Goal: Information Seeking & Learning: Learn about a topic

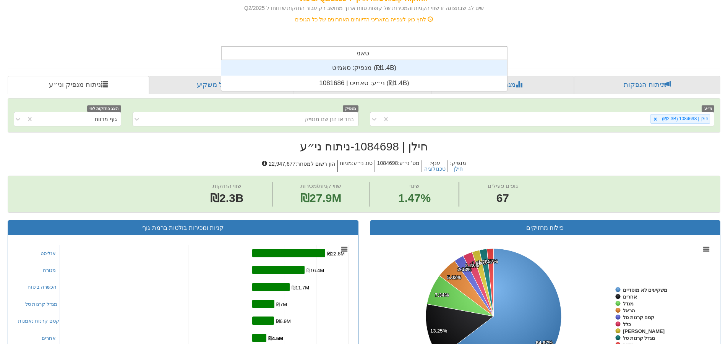
scroll to position [31, 0]
type input "סאמיט"
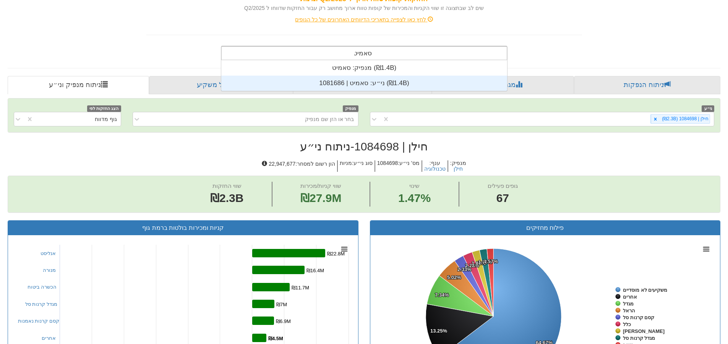
click at [361, 83] on div "ני״ע: ‏סאמיט | 1081686 ‎(₪1.4B)‎" at bounding box center [364, 83] width 286 height 15
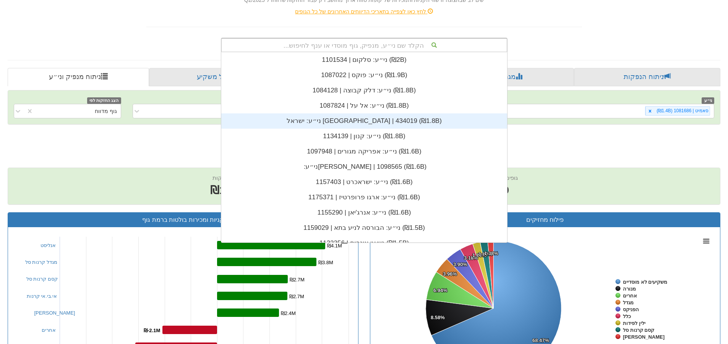
scroll to position [115, 0]
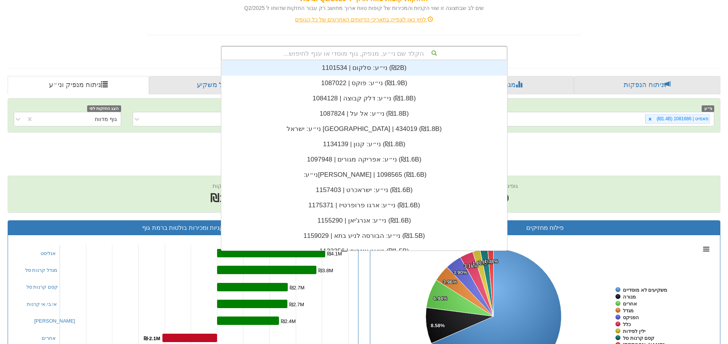
click at [413, 52] on div "הקלד שם ני״ע, מנפיק, גוף מוסדי או ענף לחיפוש..." at bounding box center [364, 53] width 285 height 13
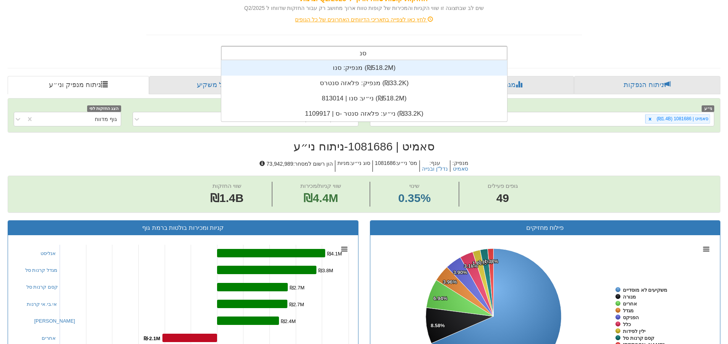
scroll to position [31, 0]
type input "סנו"
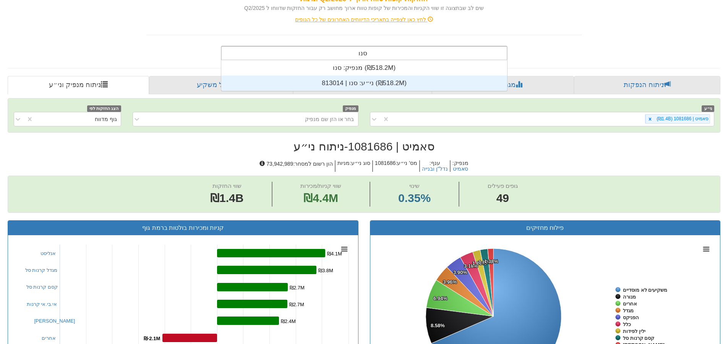
click at [373, 82] on div "ני״ע: ‏סנו | 813014 ‎(₪518.2M)‎" at bounding box center [364, 83] width 286 height 15
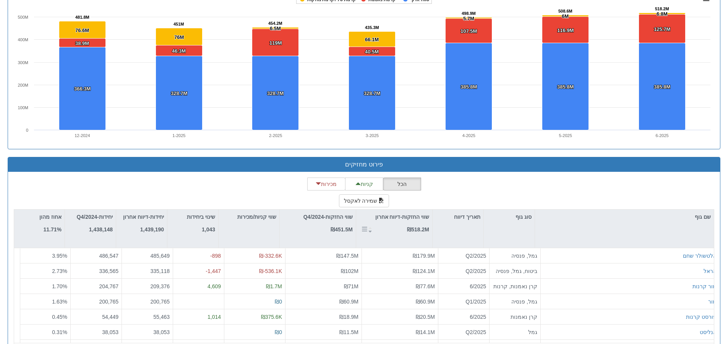
scroll to position [586, 0]
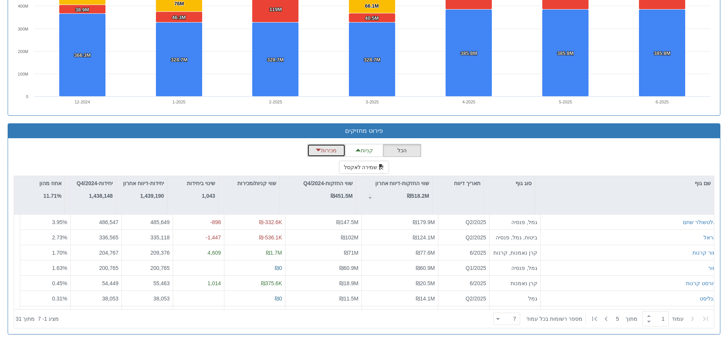
click at [327, 149] on button "מכירות" at bounding box center [326, 150] width 38 height 13
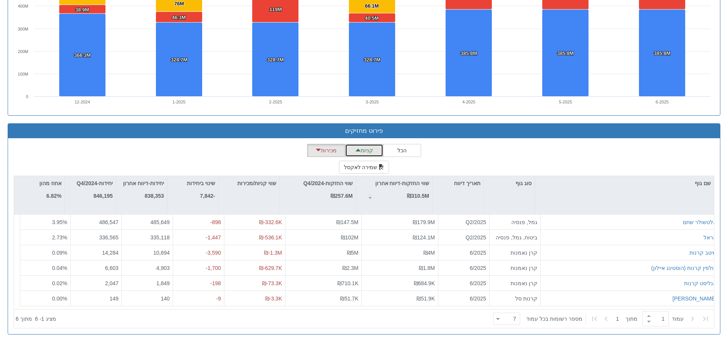
click at [379, 152] on button "קניות" at bounding box center [364, 150] width 38 height 13
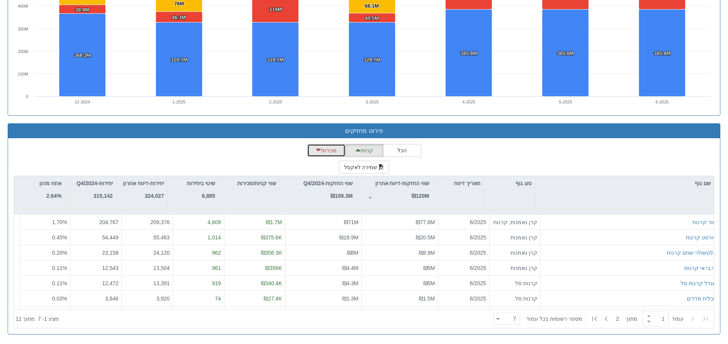
click at [338, 149] on button "מכירות" at bounding box center [326, 150] width 38 height 13
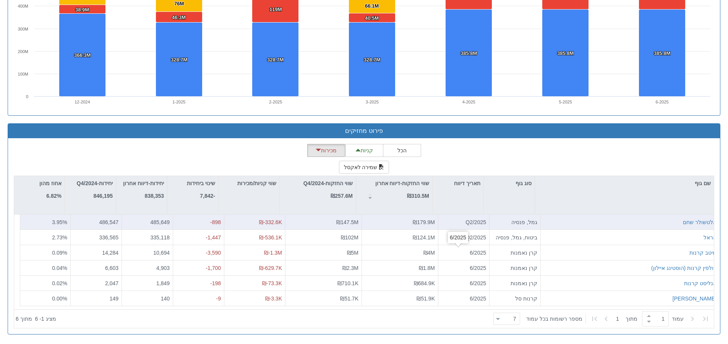
click at [374, 219] on div "₪179.9M" at bounding box center [400, 222] width 70 height 8
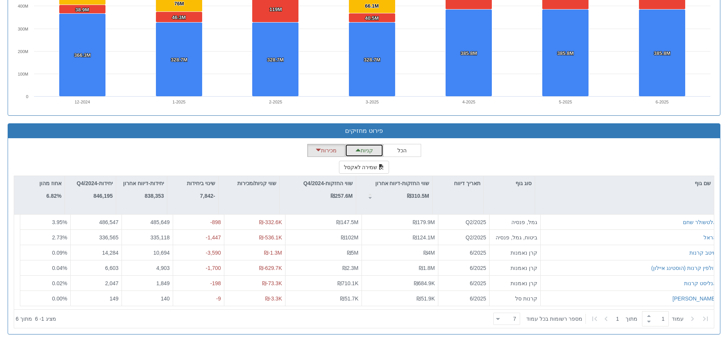
click at [360, 157] on button "קניות" at bounding box center [364, 150] width 38 height 13
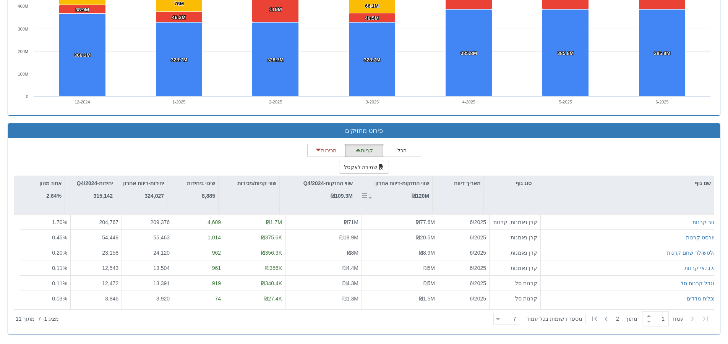
click at [406, 202] on div "שווי החזקות-דיווח אחרון ₪120M" at bounding box center [394, 189] width 76 height 27
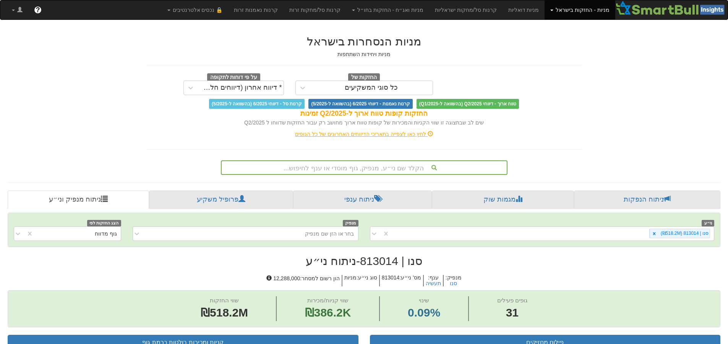
scroll to position [21, 0]
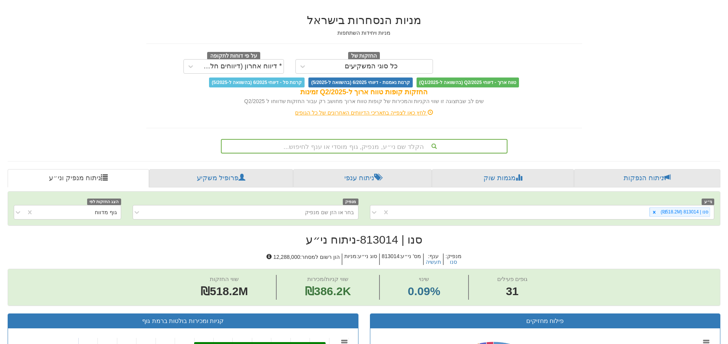
click at [406, 154] on div "הקלד שם ני״ע, מנפיק, גוף מוסדי או ענף לחיפוש..." at bounding box center [364, 146] width 286 height 15
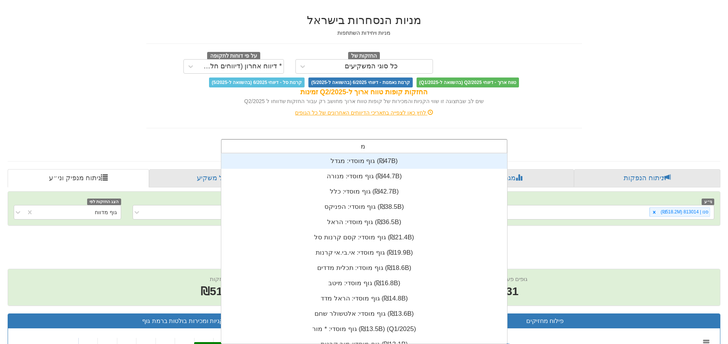
scroll to position [31, 0]
type input "מבנה"
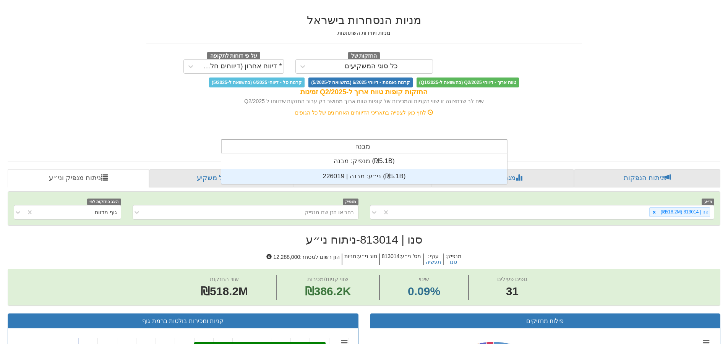
click at [413, 173] on div "ני״ע: ‏מבנה | 226019 ‎(₪5.1B)‎" at bounding box center [364, 176] width 286 height 15
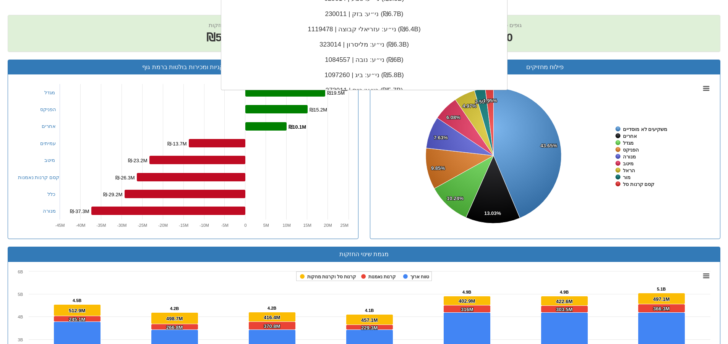
scroll to position [90, 0]
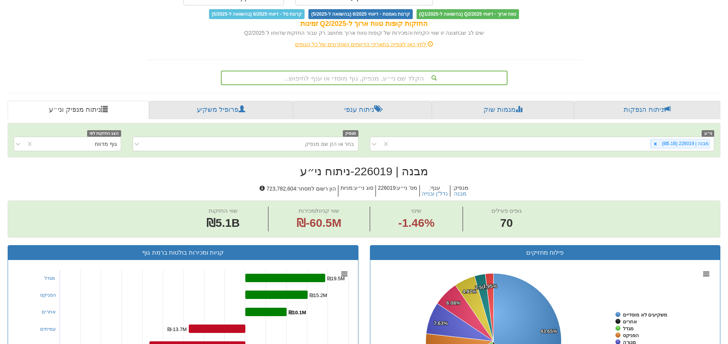
click at [584, 71] on div "הקלד שם ני״ע, מנפיק, גוף מוסדי או ענף לחיפוש..." at bounding box center [364, 77] width 447 height 18
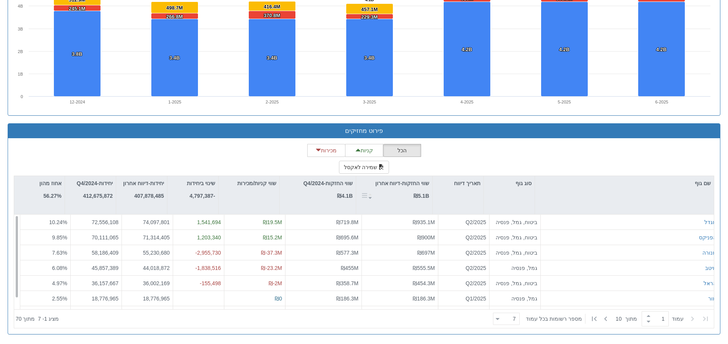
scroll to position [0, 0]
click at [369, 152] on button "קניות" at bounding box center [364, 150] width 38 height 13
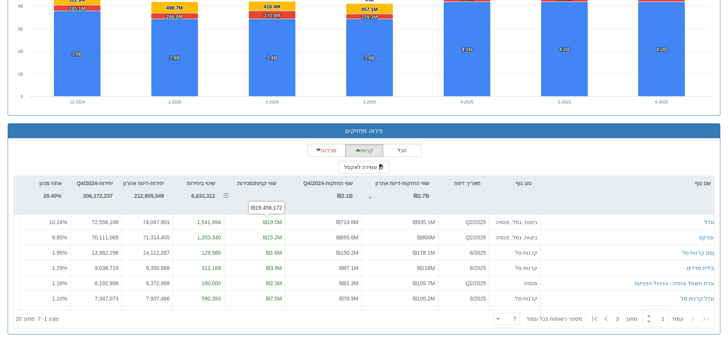
click at [264, 199] on div "שווי קניות/מכירות" at bounding box center [248, 195] width 61 height 38
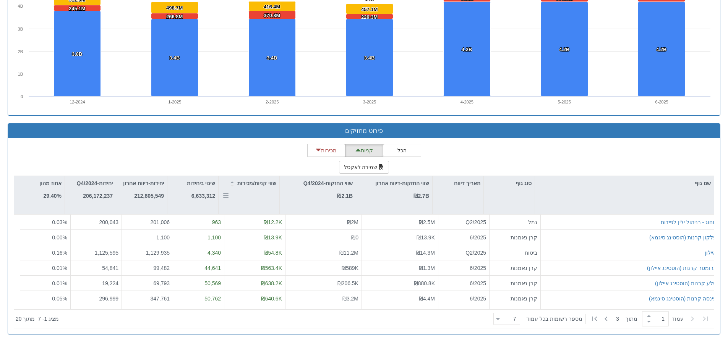
click at [264, 199] on div "שווי קניות/מכירות" at bounding box center [248, 195] width 61 height 38
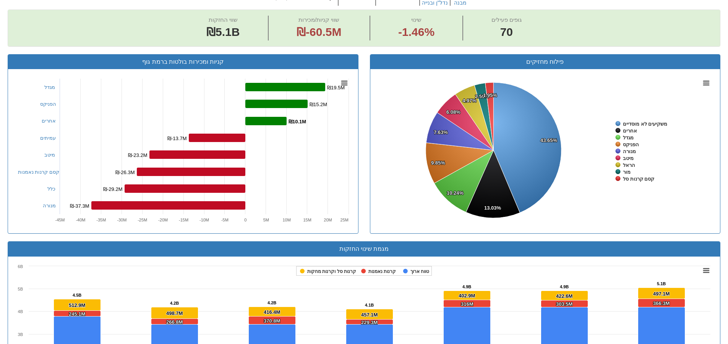
scroll to position [52, 0]
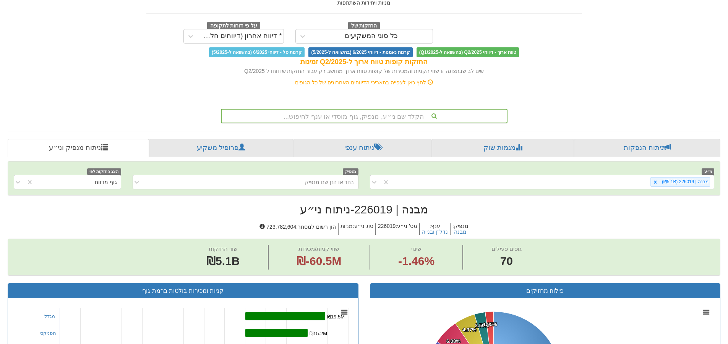
click at [392, 120] on div "הקלד שם ני״ע, מנפיק, גוף מוסדי או ענף לחיפוש..." at bounding box center [364, 116] width 285 height 13
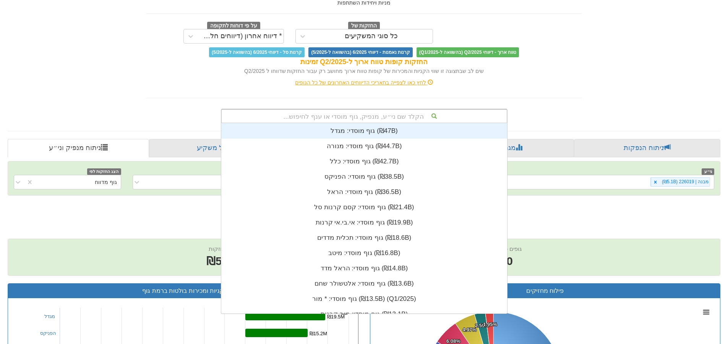
scroll to position [190, 0]
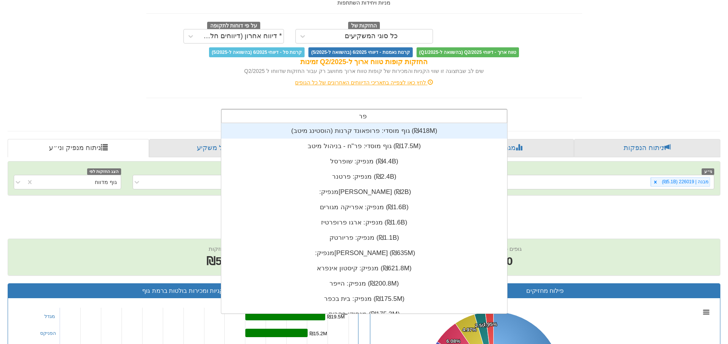
type input "פרש"
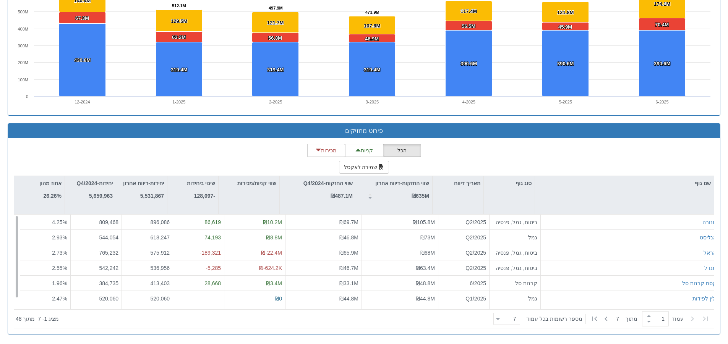
scroll to position [12, 0]
